Goal: Task Accomplishment & Management: Manage account settings

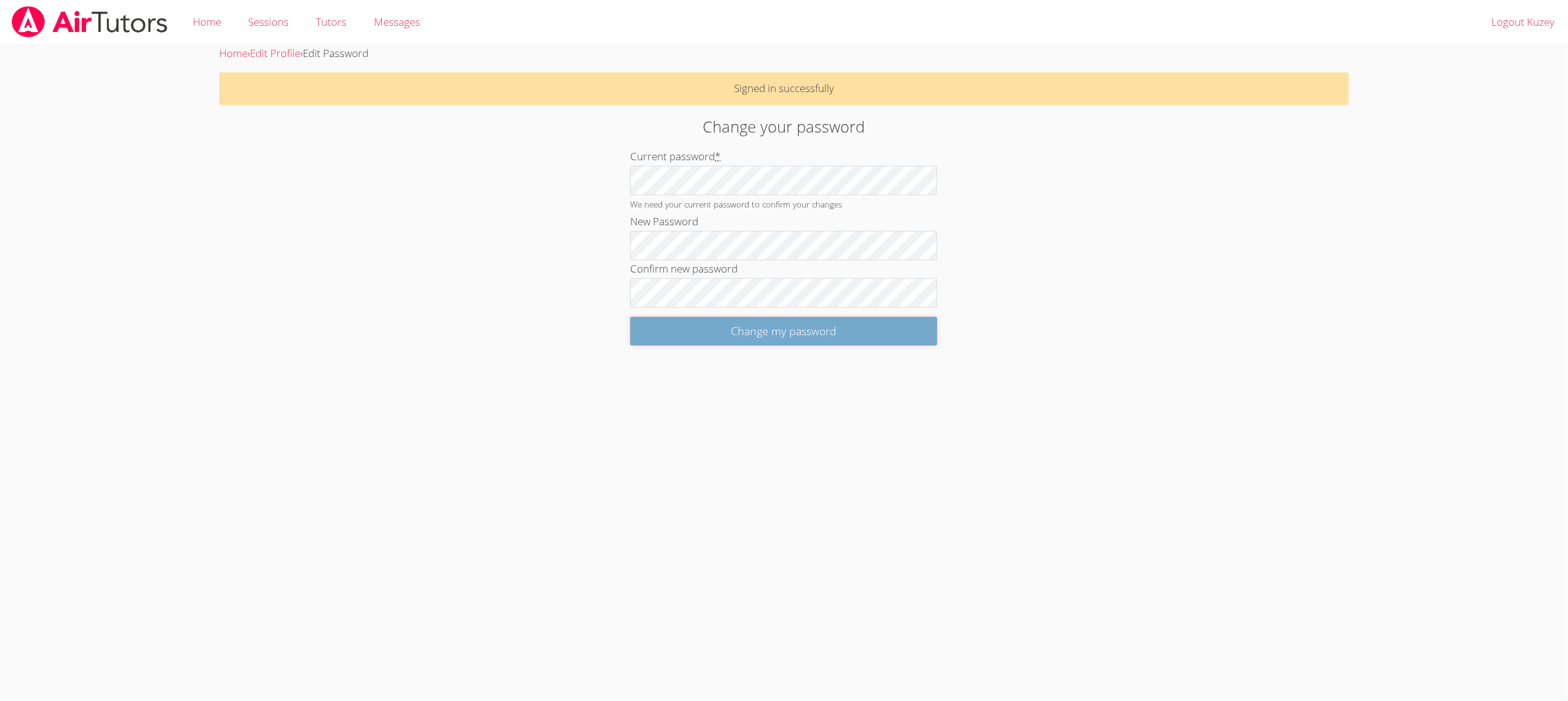
click at [652, 340] on input "Change my password" at bounding box center [784, 331] width 307 height 29
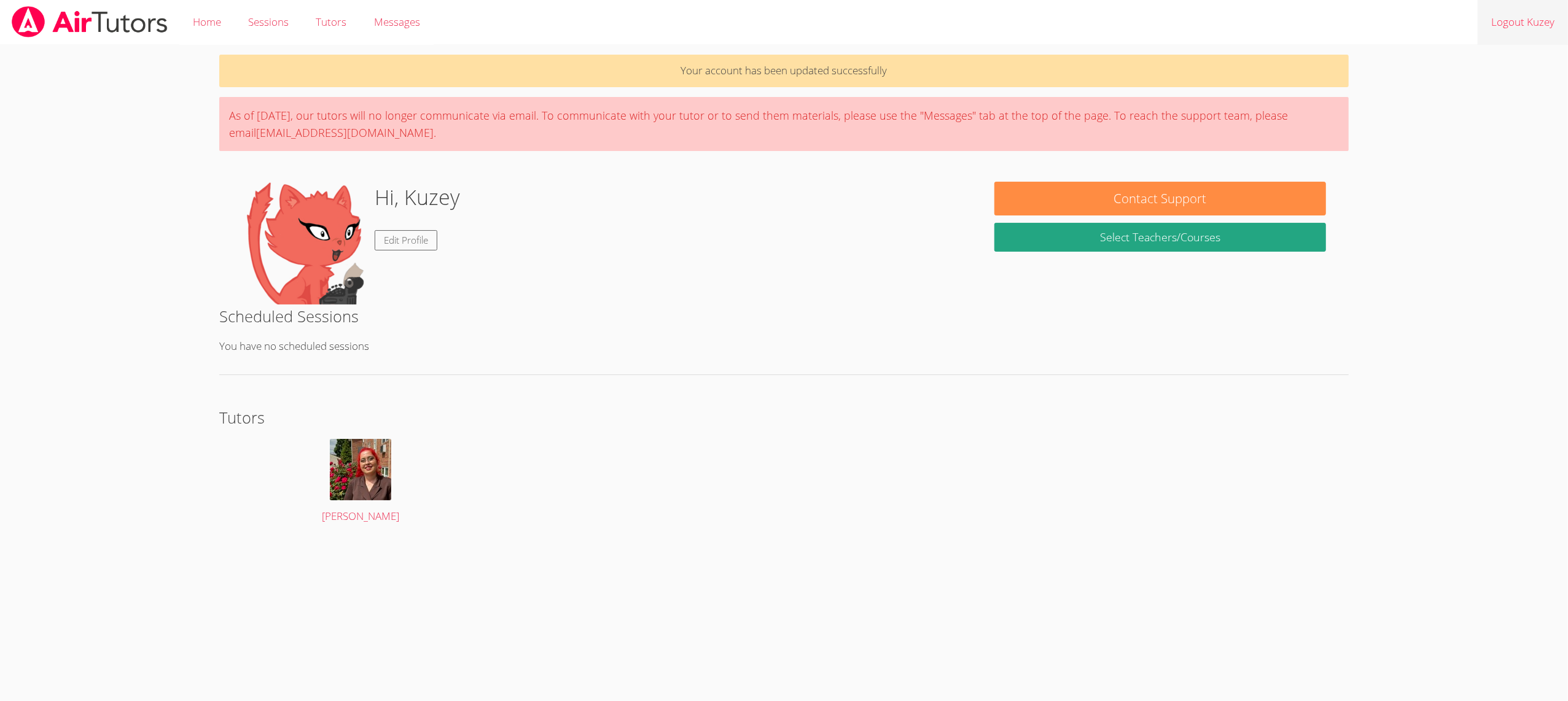
click at [1516, 19] on link "Logout Kuzey" at bounding box center [1523, 22] width 90 height 44
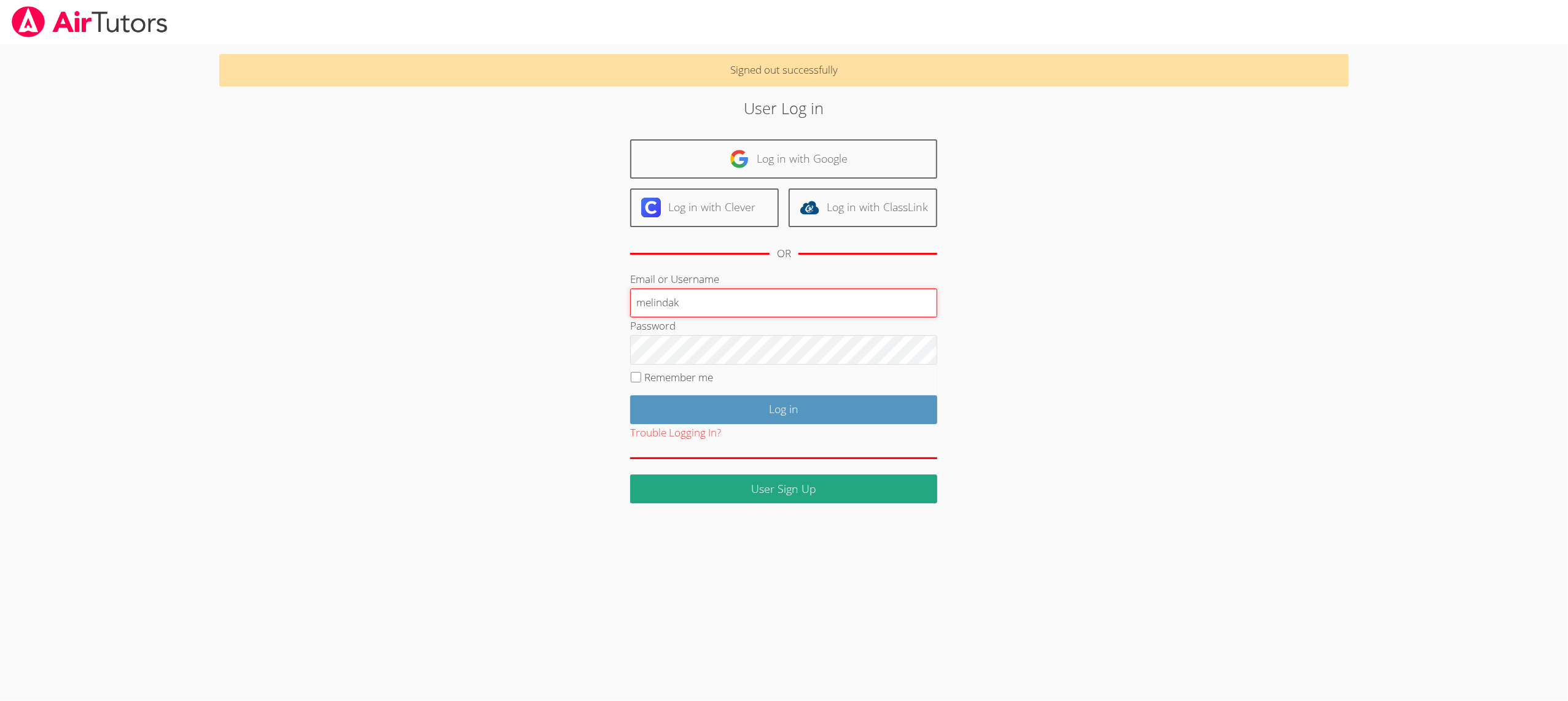
type input "melindak"
click at [691, 406] on input "Log in" at bounding box center [784, 409] width 307 height 29
